Goal: Check status: Check status

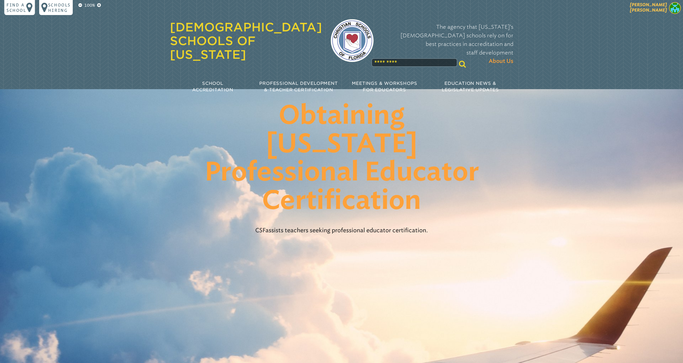
click at [654, 10] on span "[PERSON_NAME]" at bounding box center [648, 7] width 37 height 10
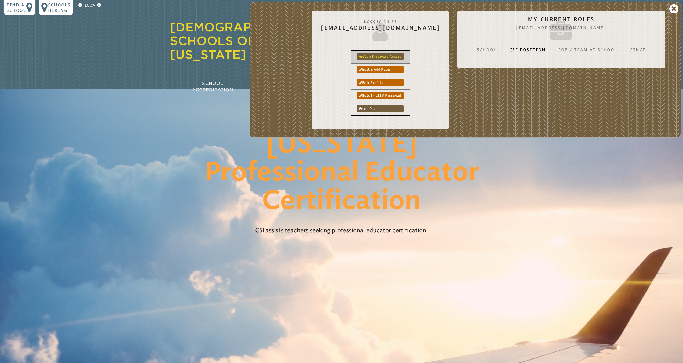
click at [404, 56] on link "View inservice record" at bounding box center [380, 56] width 46 height 7
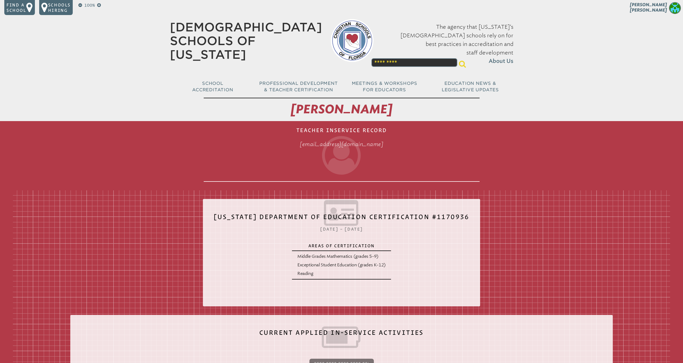
click at [322, 135] on h1 "Teacher Inservice Record [EMAIL_ADDRESS][DOMAIN_NAME]" at bounding box center [342, 152] width 276 height 59
click at [326, 131] on h1 "Teacher Inservice Record [EMAIL_ADDRESS][DOMAIN_NAME]" at bounding box center [342, 152] width 276 height 59
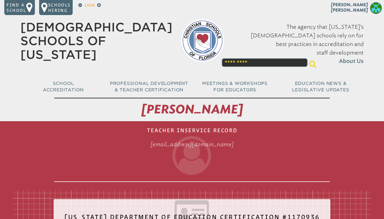
click at [83, 5] on p "100%" at bounding box center [89, 5] width 13 height 6
click at [80, 5] on icon at bounding box center [80, 5] width 4 height 4
click at [83, 5] on p "100%" at bounding box center [89, 5] width 13 height 6
click at [80, 5] on icon at bounding box center [80, 5] width 4 height 4
click at [83, 5] on p "100%" at bounding box center [89, 5] width 13 height 6
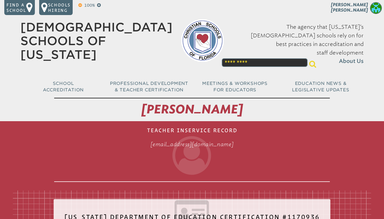
click at [80, 5] on icon at bounding box center [80, 5] width 4 height 4
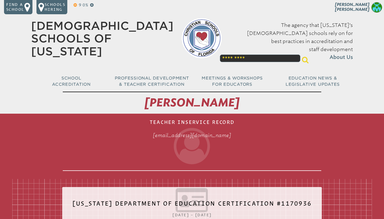
click at [74, 4] on icon at bounding box center [75, 5] width 3 height 4
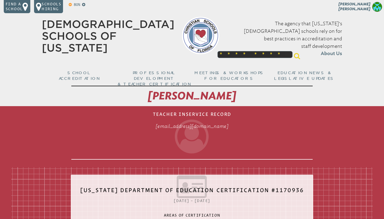
click at [70, 5] on icon at bounding box center [70, 5] width 3 height 4
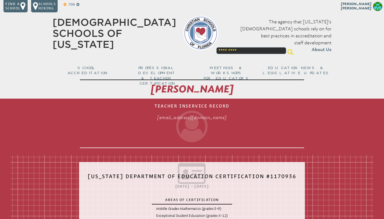
click at [70, 5] on p "70%" at bounding box center [72, 4] width 8 height 5
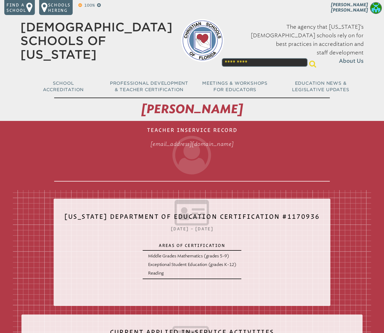
click at [78, 5] on icon at bounding box center [80, 5] width 4 height 4
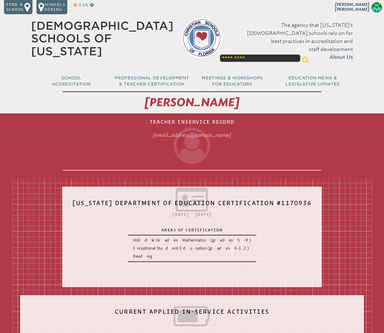
click at [75, 5] on icon at bounding box center [75, 5] width 3 height 4
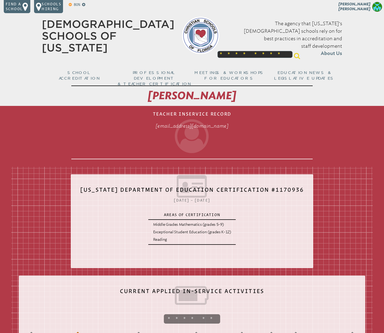
click at [70, 5] on icon at bounding box center [70, 5] width 3 height 4
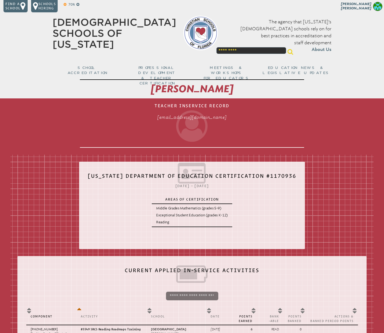
click at [65, 5] on icon at bounding box center [65, 4] width 3 height 3
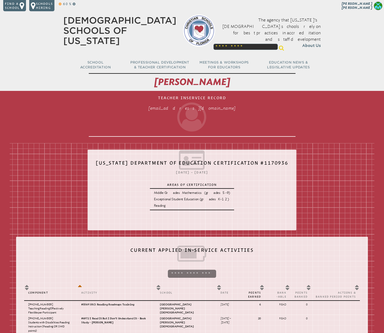
click at [60, 4] on icon at bounding box center [60, 3] width 3 height 3
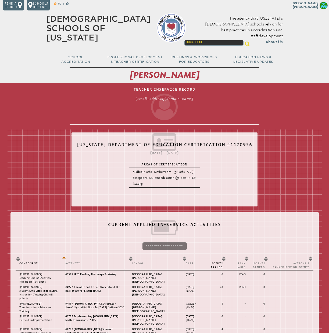
click at [56, 3] on icon at bounding box center [55, 3] width 2 height 3
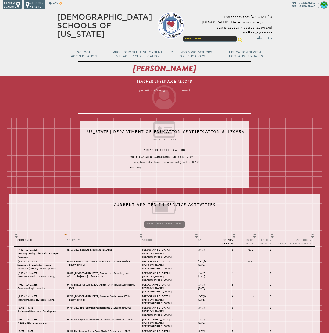
click at [60, 3] on icon at bounding box center [60, 3] width 2 height 3
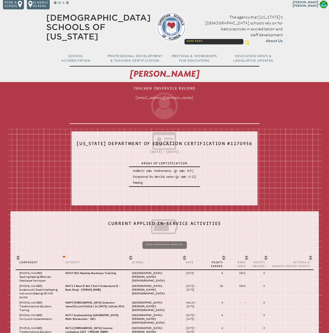
scroll to position [1, 0]
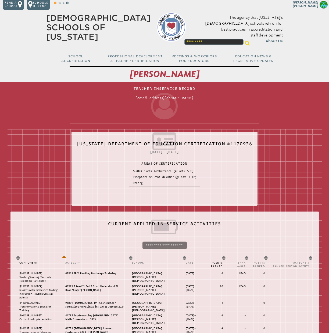
click at [56, 2] on icon at bounding box center [55, 3] width 2 height 3
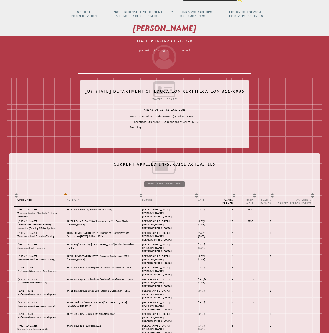
scroll to position [39, 0]
